Goal: Task Accomplishment & Management: Complete application form

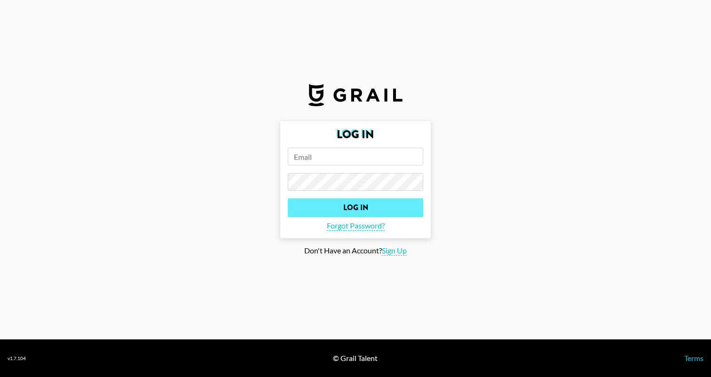
type input "[PERSON_NAME][EMAIL_ADDRESS][PERSON_NAME][DOMAIN_NAME]"
click at [338, 206] on input "Log In" at bounding box center [355, 208] width 135 height 19
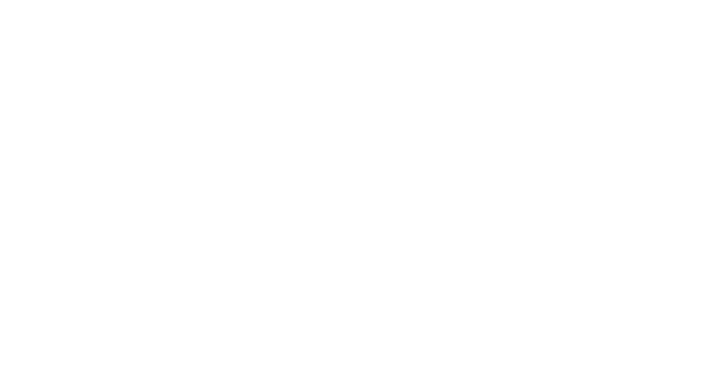
select select "Song"
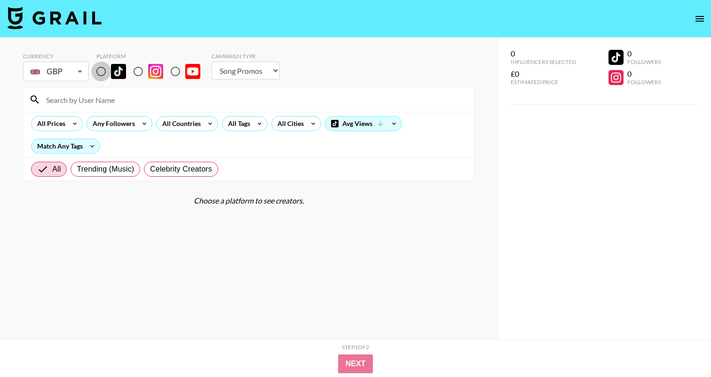
click at [106, 71] on input "radio" at bounding box center [101, 72] width 20 height 20
radio input "true"
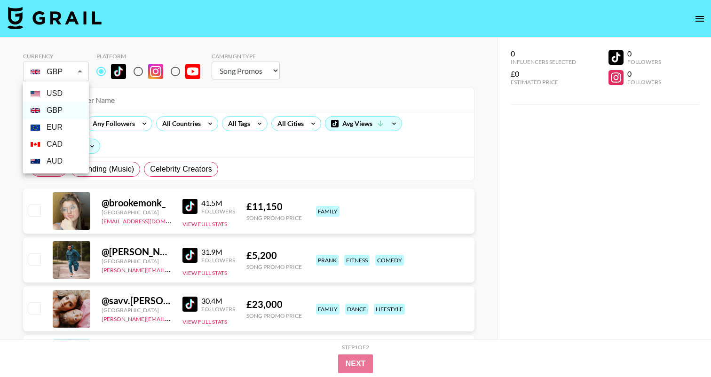
click at [52, 162] on li "AUD" at bounding box center [56, 161] width 66 height 17
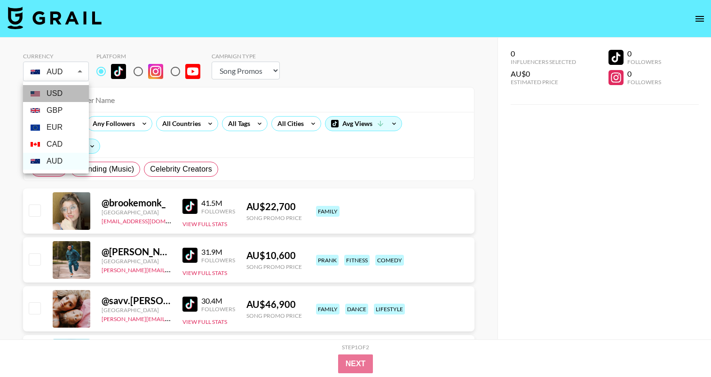
click at [57, 94] on li "USD" at bounding box center [56, 93] width 66 height 17
type input "USD"
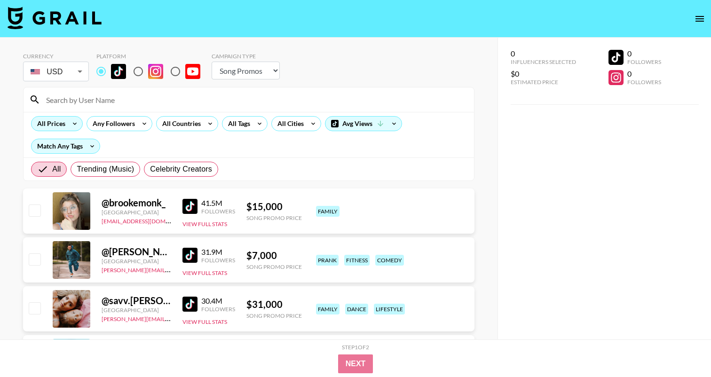
click at [73, 124] on icon at bounding box center [74, 124] width 15 height 14
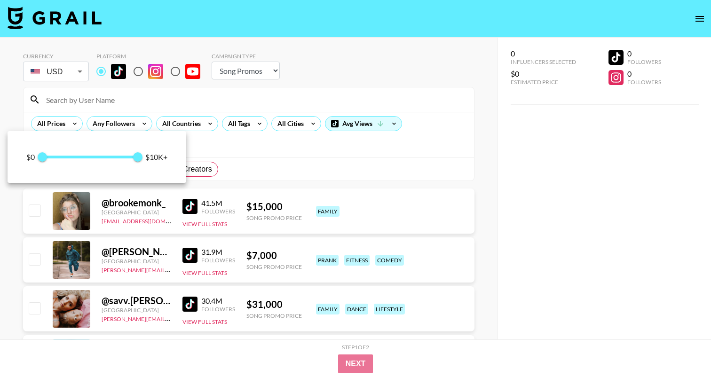
click at [132, 123] on div at bounding box center [355, 188] width 711 height 377
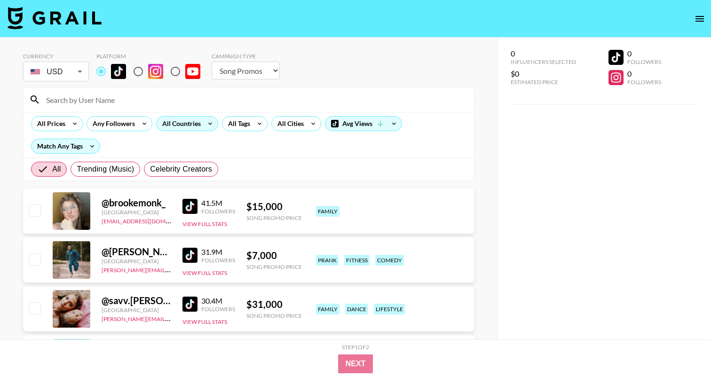
click at [195, 123] on div "All Countries" at bounding box center [180, 124] width 46 height 14
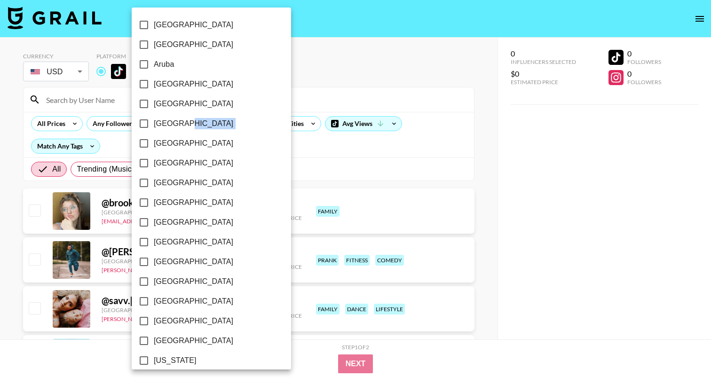
click at [195, 123] on label "[GEOGRAPHIC_DATA]" at bounding box center [205, 124] width 142 height 20
click at [154, 123] on input "[GEOGRAPHIC_DATA]" at bounding box center [144, 124] width 20 height 20
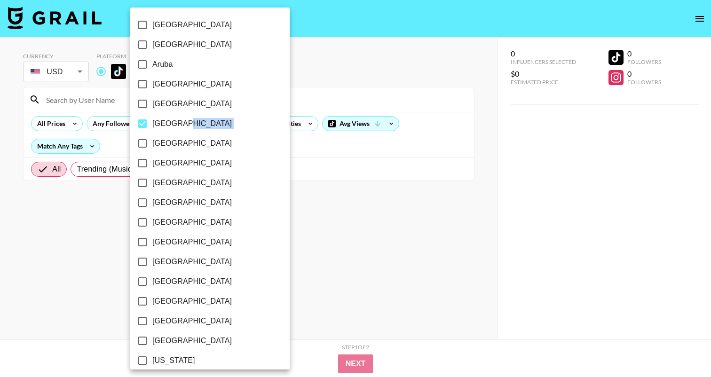
click at [195, 123] on label "[GEOGRAPHIC_DATA]" at bounding box center [204, 124] width 142 height 20
click at [152, 123] on input "[GEOGRAPHIC_DATA]" at bounding box center [143, 124] width 20 height 20
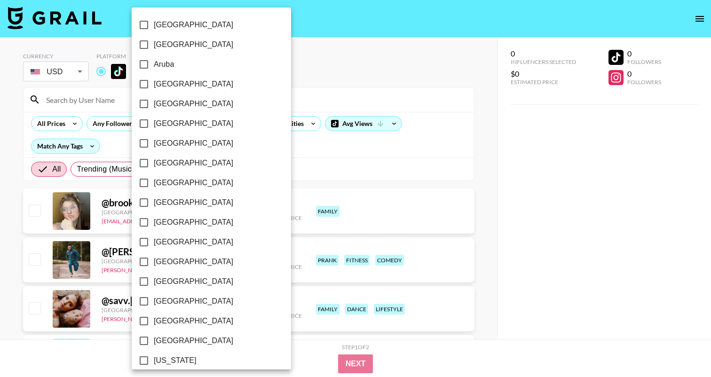
click at [171, 123] on span "[GEOGRAPHIC_DATA]" at bounding box center [193, 123] width 79 height 11
click at [154, 123] on input "[GEOGRAPHIC_DATA]" at bounding box center [144, 124] width 20 height 20
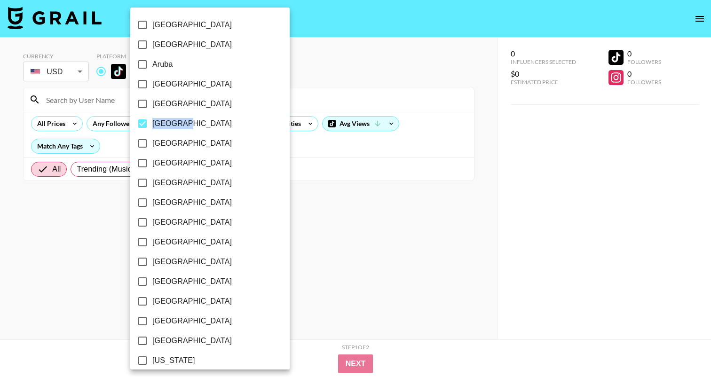
click at [171, 123] on span "[GEOGRAPHIC_DATA]" at bounding box center [191, 123] width 79 height 11
click at [152, 123] on input "[GEOGRAPHIC_DATA]" at bounding box center [143, 124] width 20 height 20
checkbox input "false"
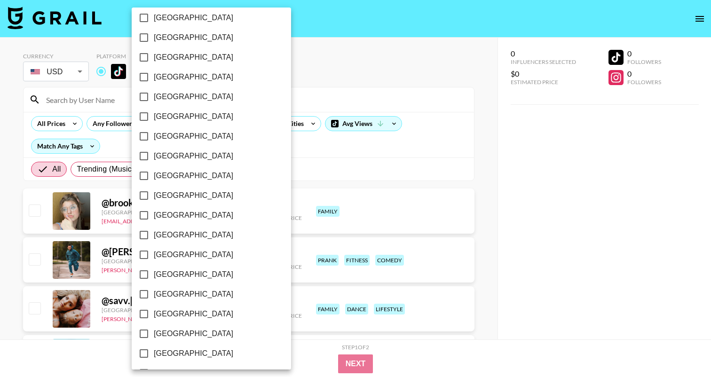
scroll to position [673, 0]
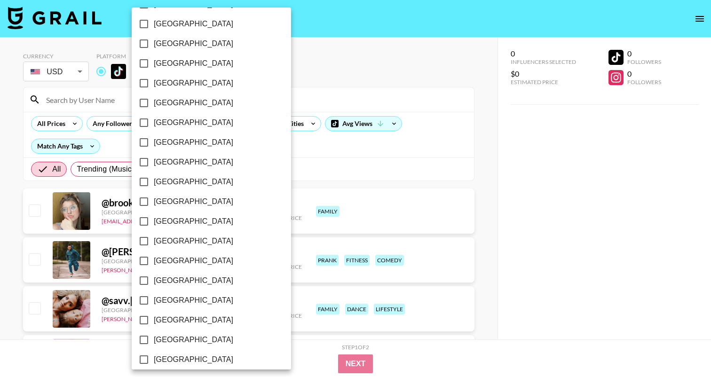
click at [171, 62] on span "[GEOGRAPHIC_DATA]" at bounding box center [193, 63] width 79 height 11
click at [154, 62] on input "[GEOGRAPHIC_DATA]" at bounding box center [144, 64] width 20 height 20
checkbox input "true"
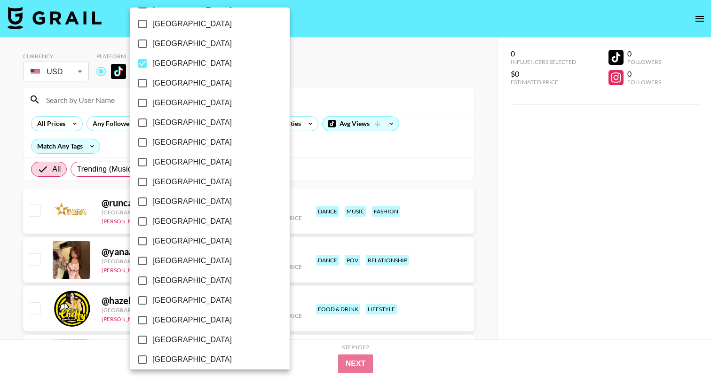
click at [397, 155] on div at bounding box center [355, 188] width 711 height 377
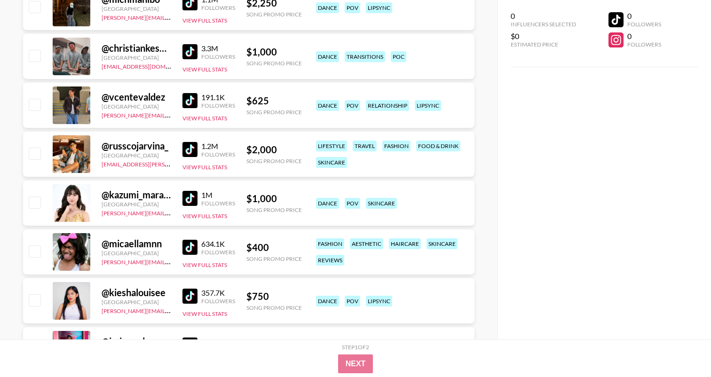
scroll to position [795, 0]
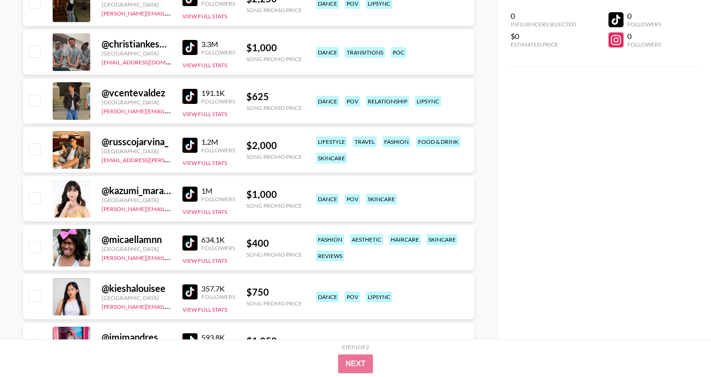
click at [199, 249] on link at bounding box center [192, 243] width 19 height 15
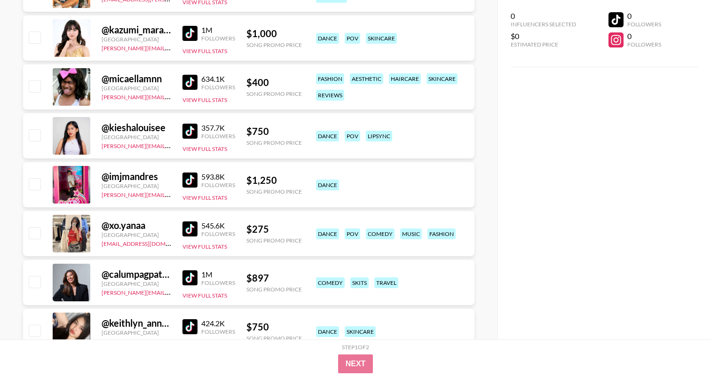
scroll to position [970, 0]
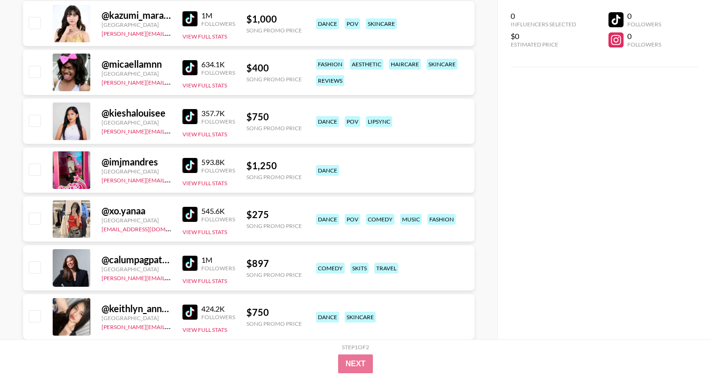
click at [195, 211] on img at bounding box center [190, 214] width 15 height 15
click at [33, 215] on input "checkbox" at bounding box center [34, 218] width 11 height 11
checkbox input "true"
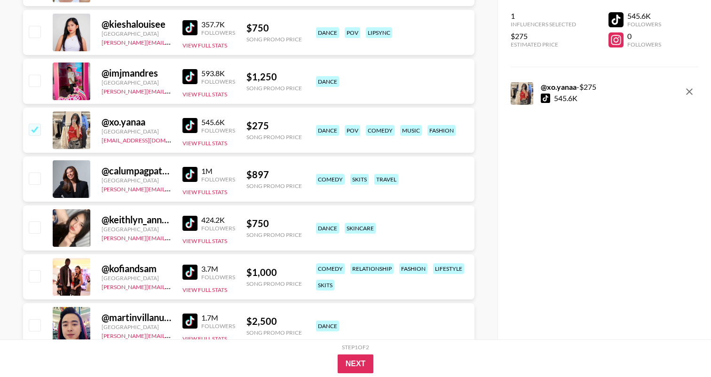
scroll to position [1071, 0]
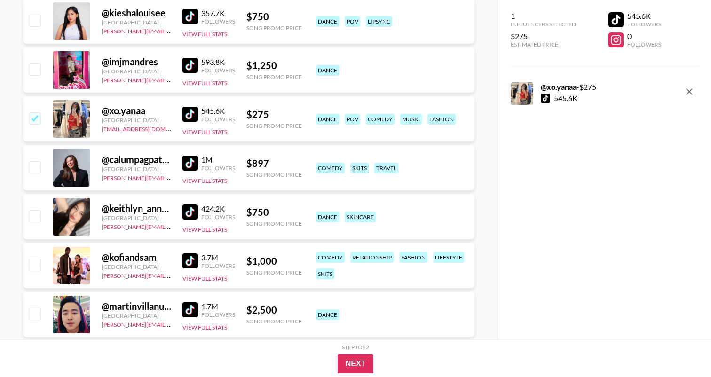
click at [186, 263] on img at bounding box center [190, 261] width 15 height 15
click at [40, 261] on input "checkbox" at bounding box center [34, 264] width 11 height 11
checkbox input "true"
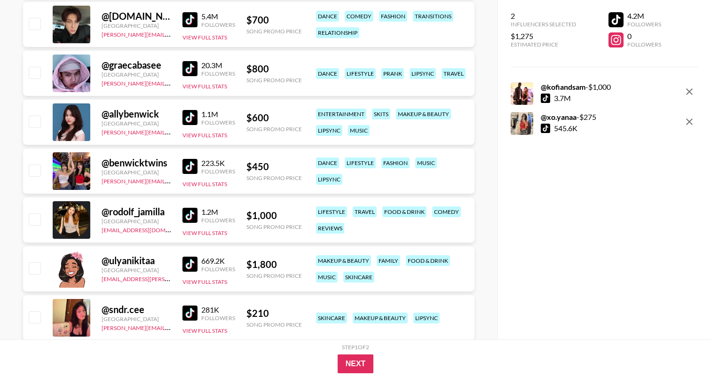
scroll to position [1429, 0]
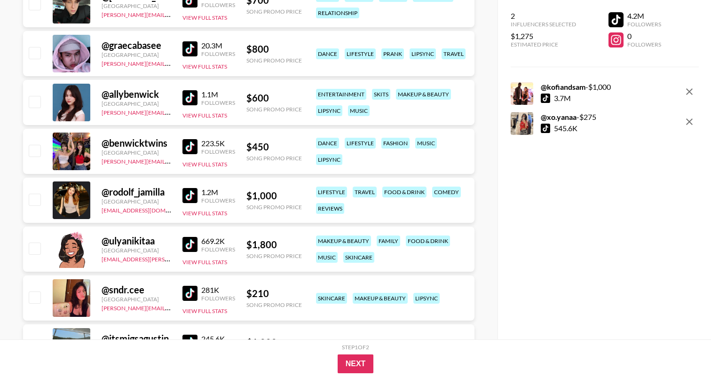
click at [198, 192] on img at bounding box center [190, 195] width 15 height 15
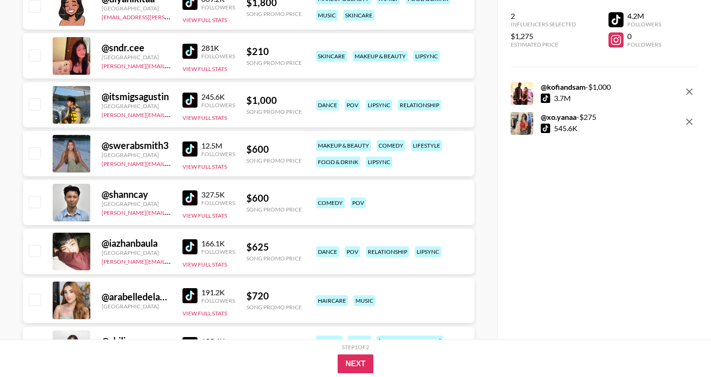
scroll to position [1666, 0]
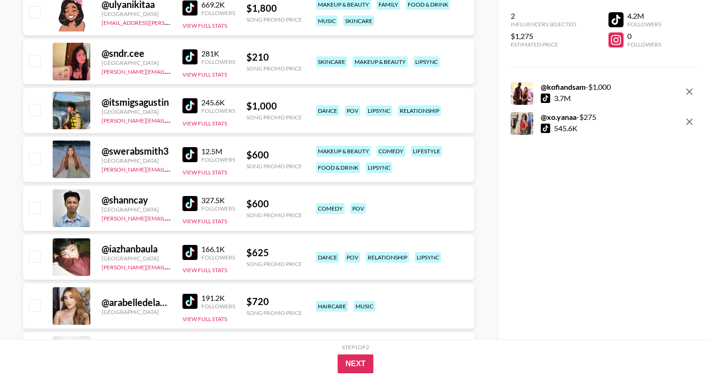
click at [197, 250] on img at bounding box center [190, 252] width 15 height 15
click at [213, 297] on div "191.2K" at bounding box center [218, 298] width 34 height 9
click at [191, 299] on img at bounding box center [190, 301] width 15 height 15
click at [31, 305] on input "checkbox" at bounding box center [34, 305] width 11 height 11
checkbox input "true"
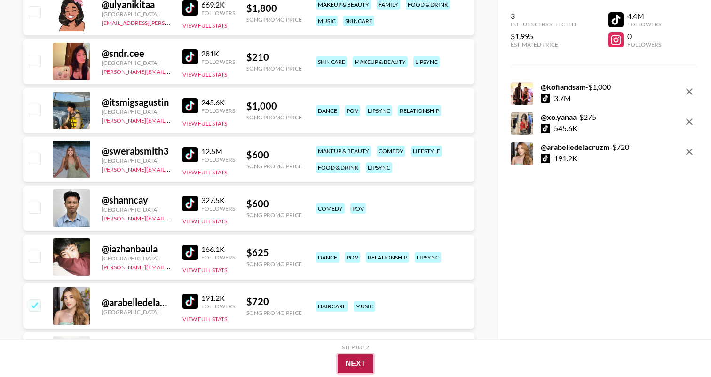
click at [358, 364] on button "Next" at bounding box center [356, 364] width 36 height 19
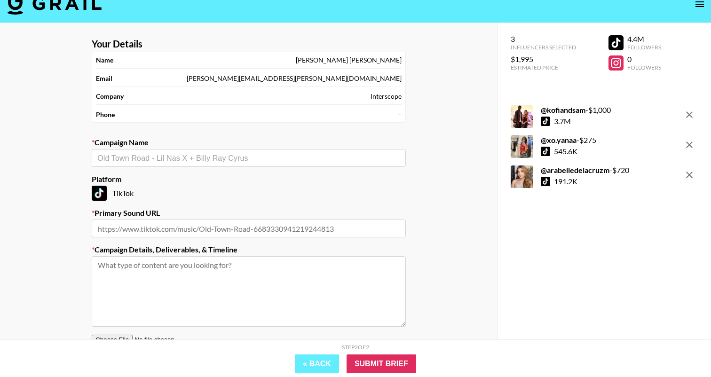
scroll to position [0, 0]
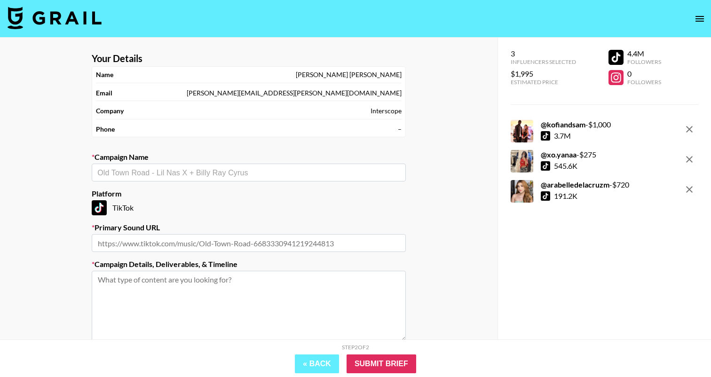
click at [234, 175] on input "text" at bounding box center [248, 172] width 303 height 11
type input "JID - SK8"
click at [176, 237] on input "text" at bounding box center [249, 243] width 314 height 18
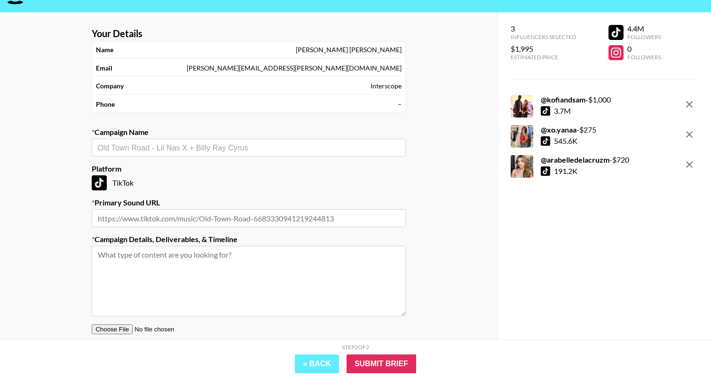
scroll to position [32, 0]
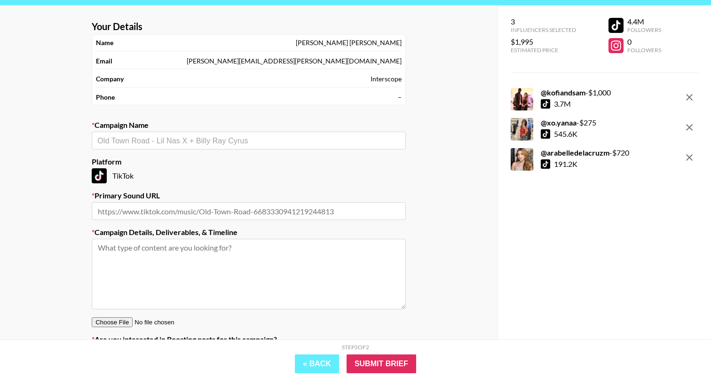
click at [191, 137] on input "text" at bounding box center [248, 140] width 303 height 11
type input "JID - Sk8"
click at [167, 164] on label "Platform" at bounding box center [249, 161] width 314 height 9
click at [142, 146] on div "​" at bounding box center [249, 141] width 314 height 18
click at [139, 144] on input "text" at bounding box center [248, 140] width 303 height 11
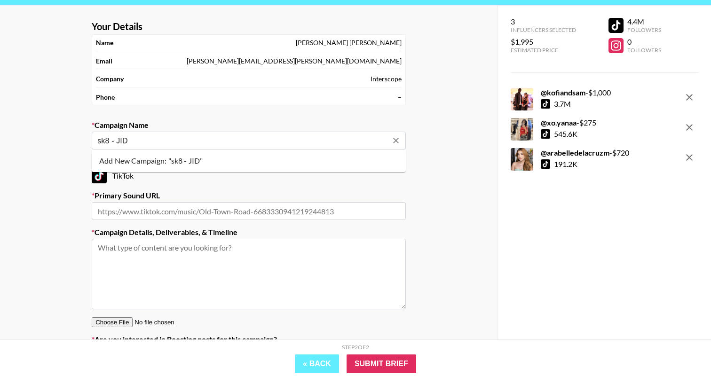
click at [132, 164] on li "Add New Campaign: "sk8 - JID"" at bounding box center [249, 160] width 314 height 15
type input "sk8 - JID"
click at [135, 205] on input "text" at bounding box center [249, 211] width 314 height 18
click at [104, 259] on textarea at bounding box center [249, 274] width 314 height 71
paste textarea "[URL][DOMAIN_NAME]"
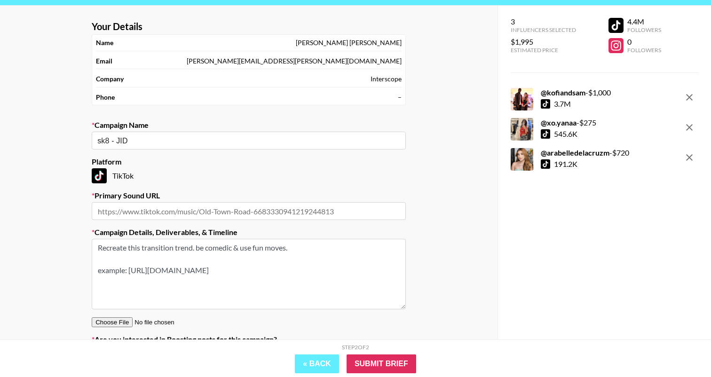
type textarea "Recreate this transition trend. be comedic & use fun moves. example: [URL][DOMA…"
click at [248, 207] on input "text" at bounding box center [249, 211] width 314 height 18
click at [275, 214] on input "text" at bounding box center [249, 211] width 314 height 18
paste input "[URL][DOMAIN_NAME]"
type input "[URL][DOMAIN_NAME]"
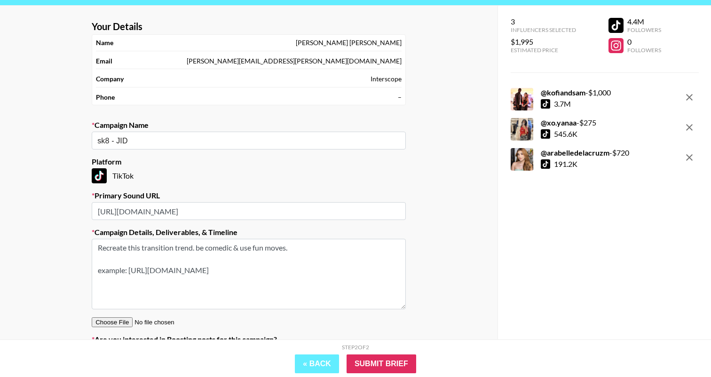
click at [431, 206] on div "Your Details Name [PERSON_NAME] Email [PERSON_NAME][EMAIL_ADDRESS][PERSON_NAME]…" at bounding box center [249, 200] width 498 height 388
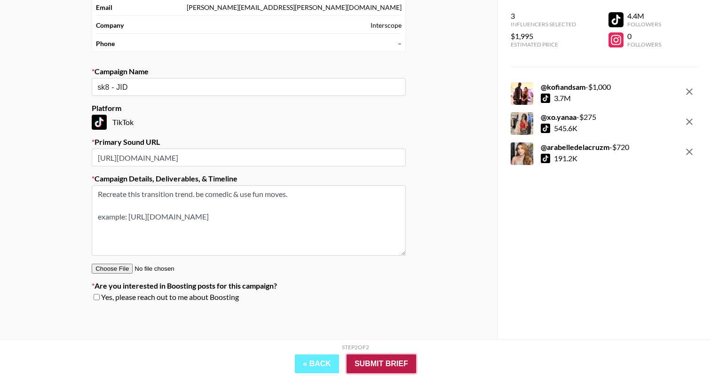
click at [386, 371] on input "Submit Brief" at bounding box center [382, 364] width 70 height 19
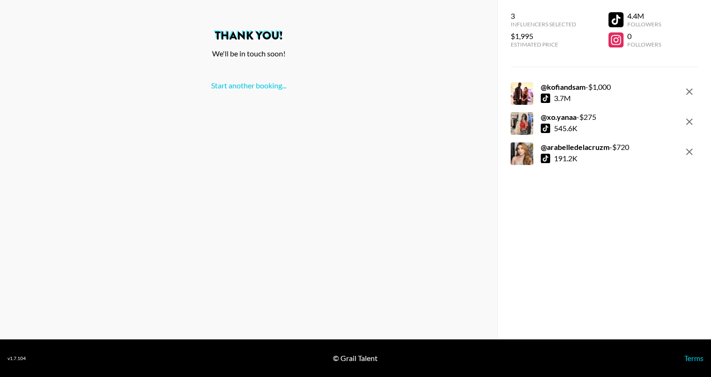
scroll to position [0, 0]
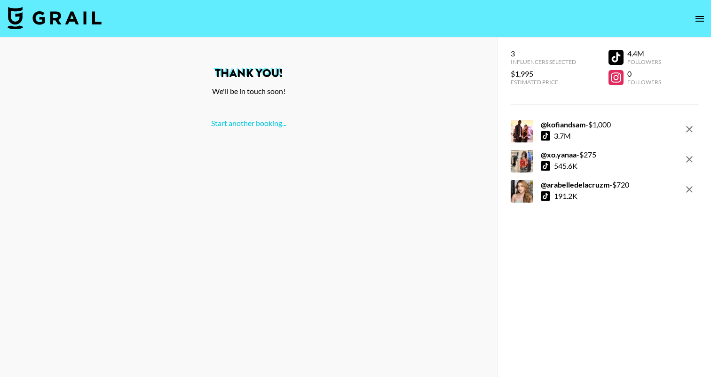
click at [59, 22] on img at bounding box center [55, 18] width 94 height 23
select select "Song"
